Goal: Transaction & Acquisition: Download file/media

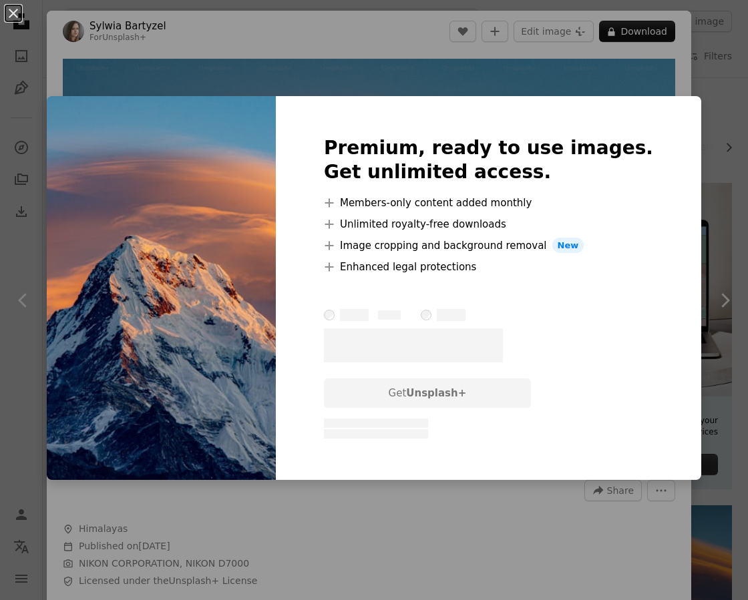
scroll to position [467, 0]
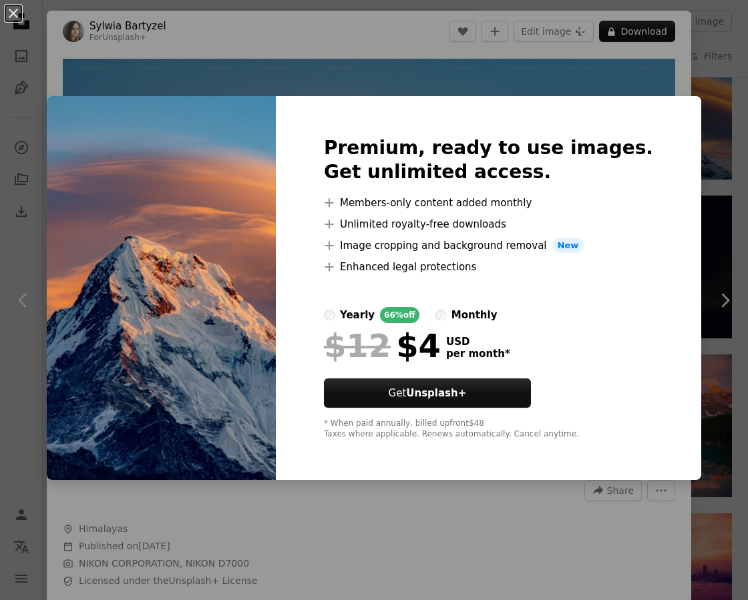
click at [138, 294] on img at bounding box center [161, 288] width 229 height 385
click at [147, 283] on img at bounding box center [161, 288] width 229 height 385
click at [150, 281] on img at bounding box center [161, 288] width 229 height 385
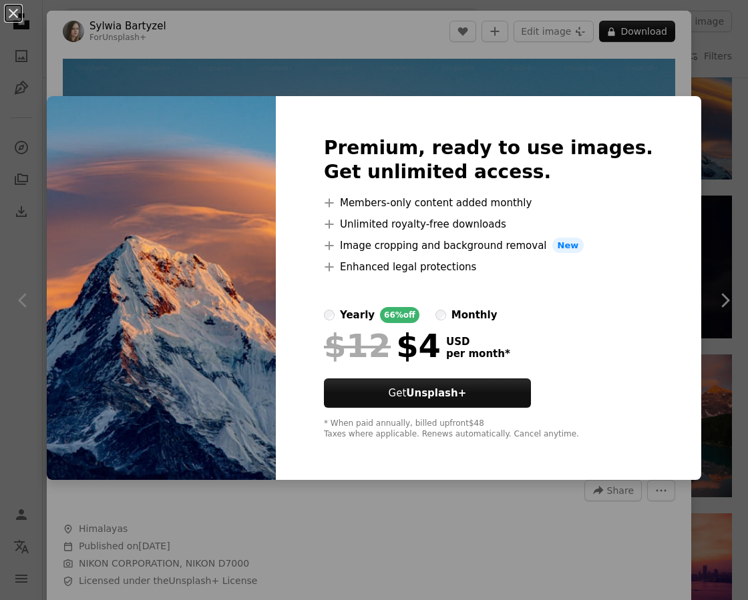
click at [203, 212] on img at bounding box center [161, 288] width 229 height 385
click at [109, 129] on img at bounding box center [161, 288] width 229 height 385
click at [16, 18] on button "An X shape" at bounding box center [13, 13] width 16 height 16
